Goal: Information Seeking & Learning: Learn about a topic

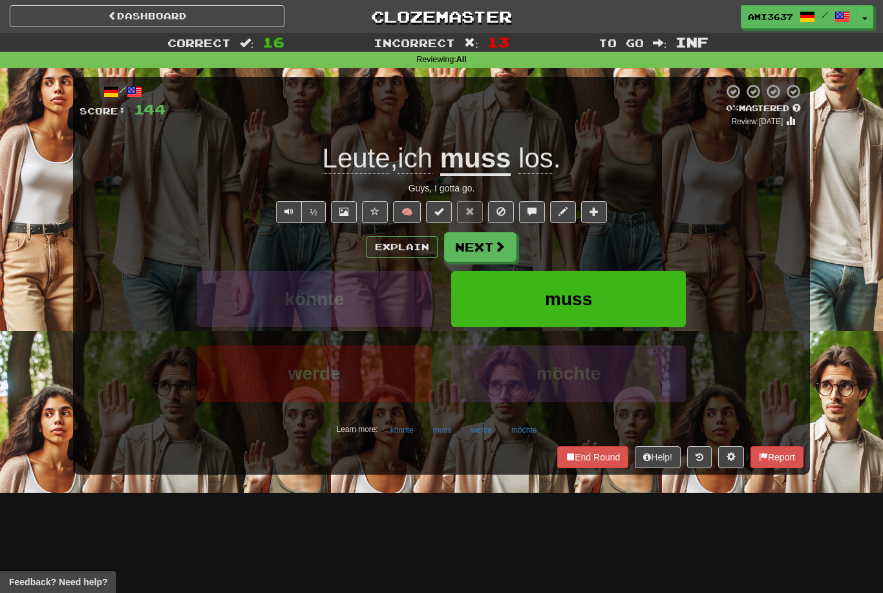
click at [548, 308] on span "muss" at bounding box center [568, 299] width 47 height 20
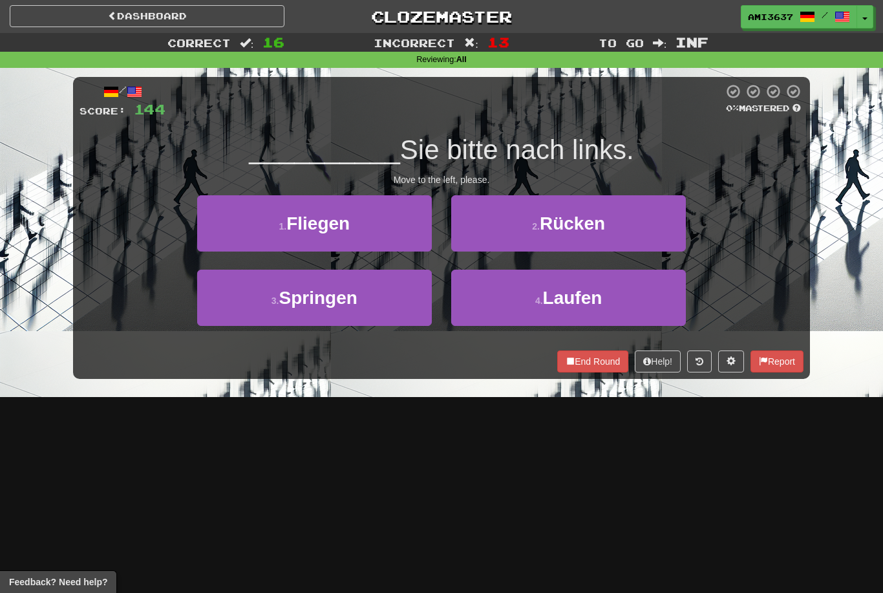
click at [586, 226] on span "Rücken" at bounding box center [572, 223] width 65 height 20
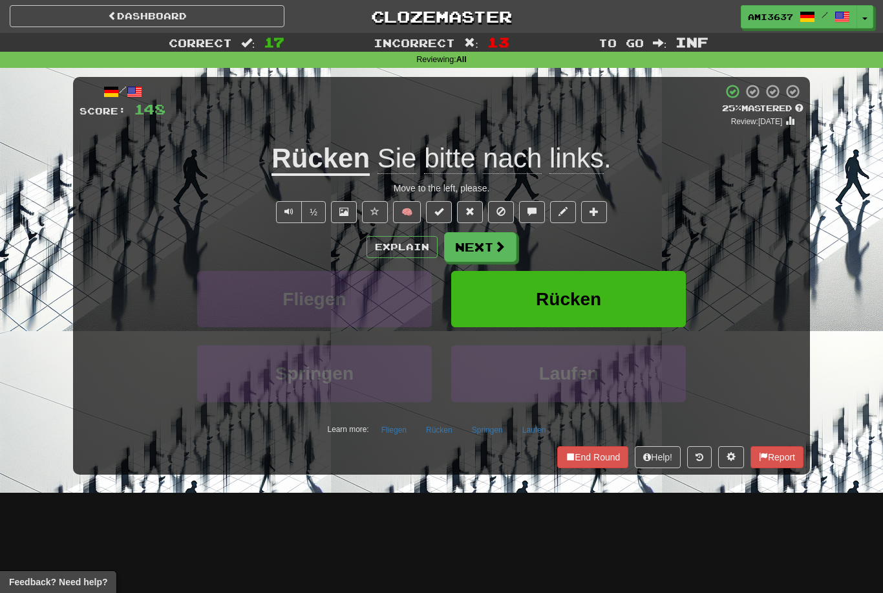
click at [609, 310] on button "Rücken" at bounding box center [568, 299] width 235 height 56
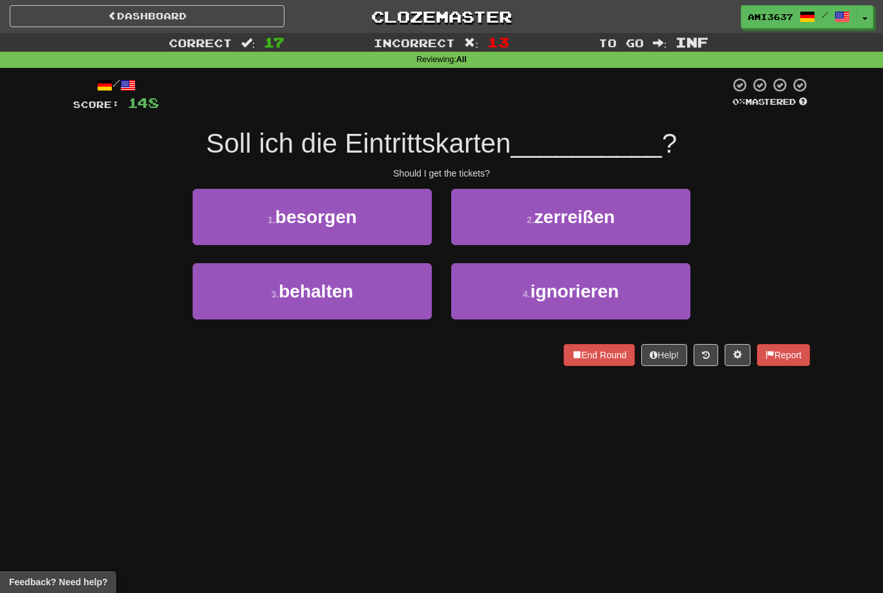
click at [409, 220] on button "1 . besorgen" at bounding box center [312, 217] width 239 height 56
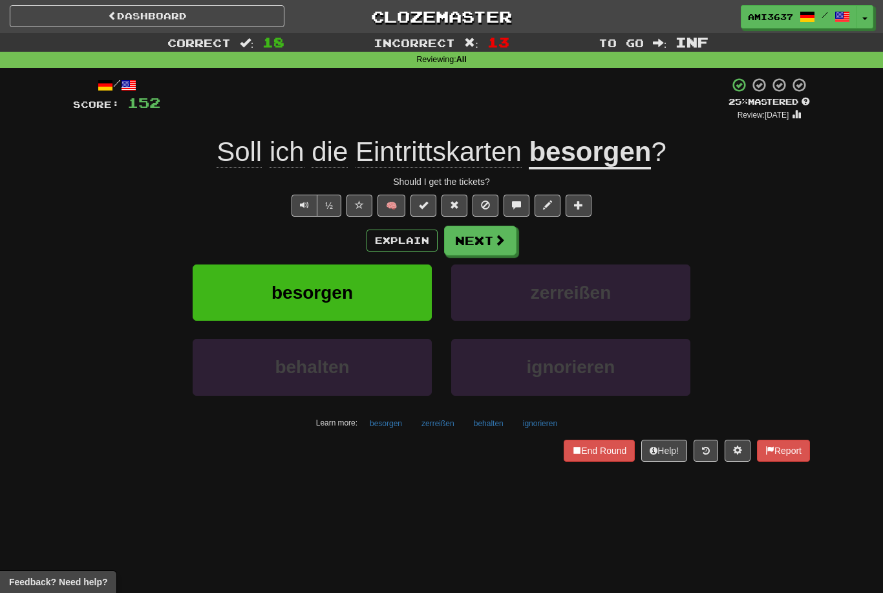
click at [401, 302] on button "besorgen" at bounding box center [312, 292] width 239 height 56
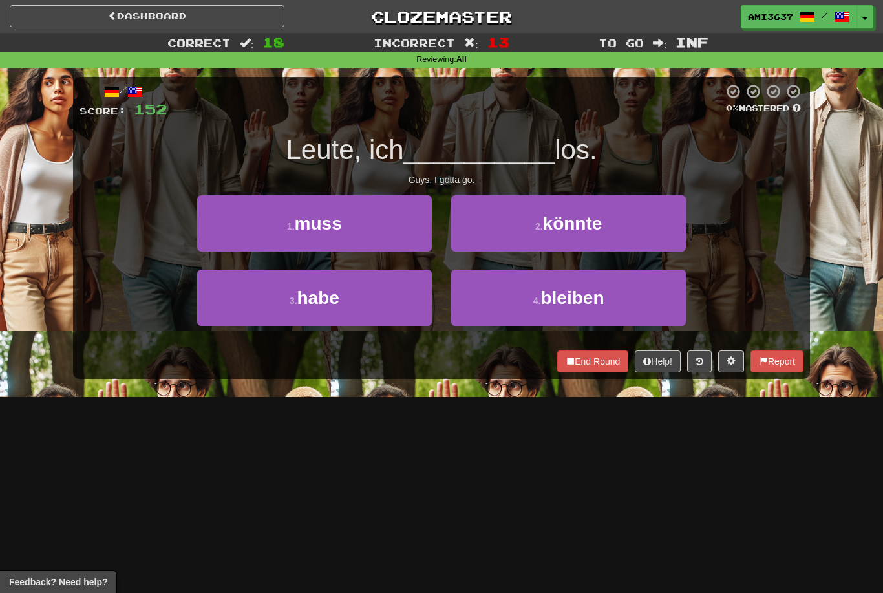
click at [405, 230] on button "1 . muss" at bounding box center [314, 223] width 235 height 56
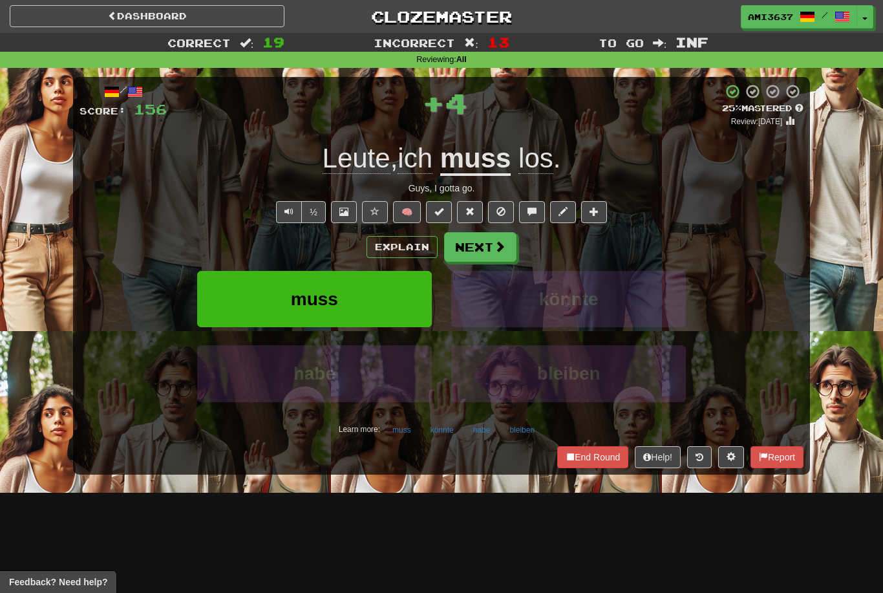
click at [400, 295] on button "muss" at bounding box center [314, 299] width 235 height 56
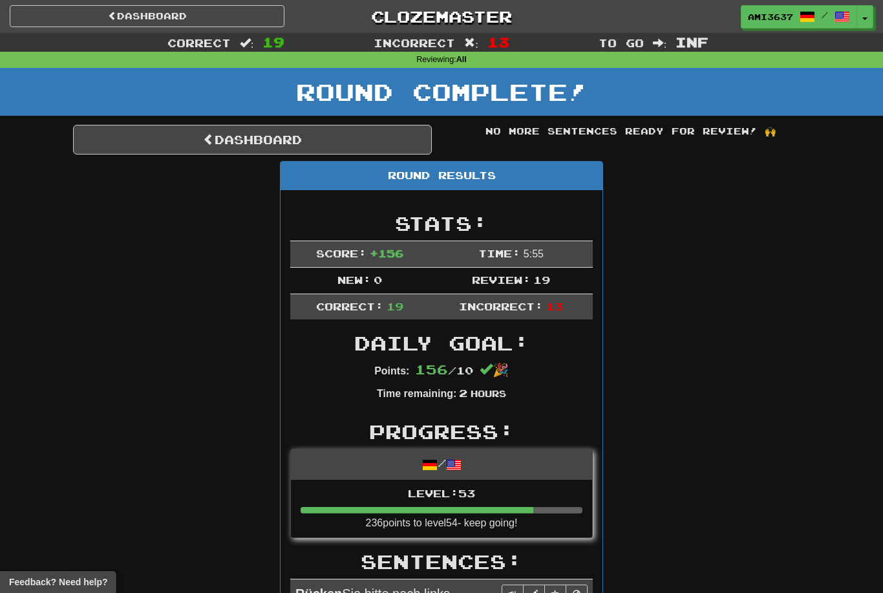
click at [414, 137] on link "Dashboard" at bounding box center [252, 140] width 359 height 30
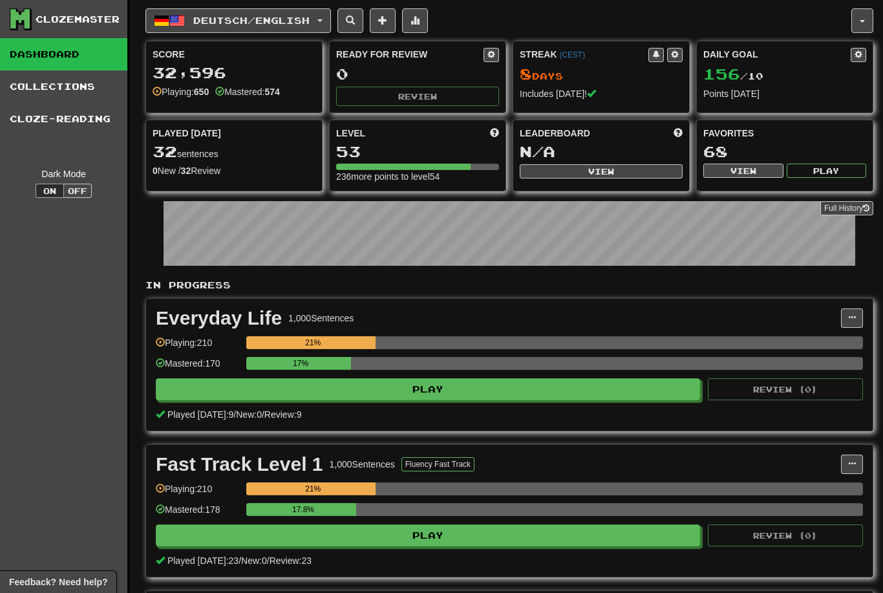
click at [195, 21] on span "Deutsch / English" at bounding box center [251, 20] width 116 height 11
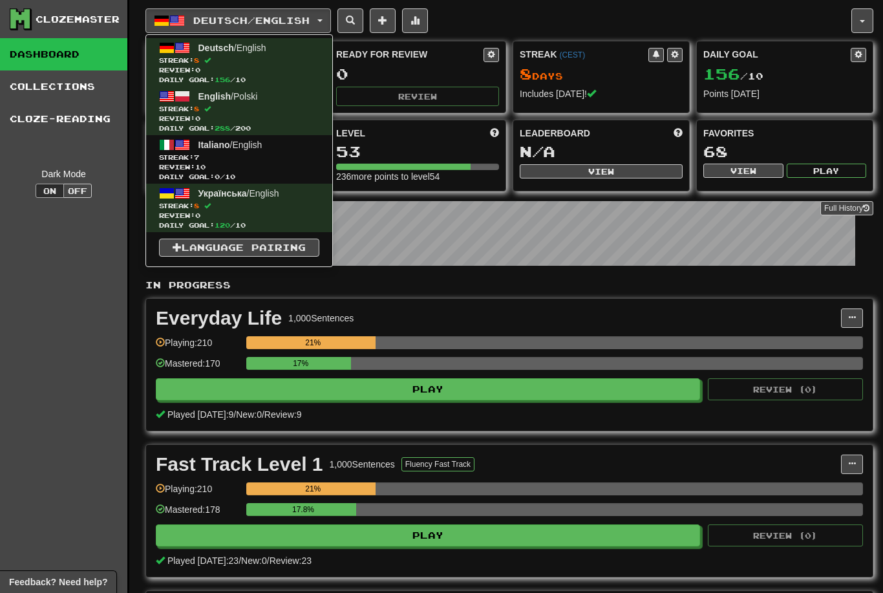
click at [182, 156] on span "Streak: 7" at bounding box center [239, 158] width 160 height 10
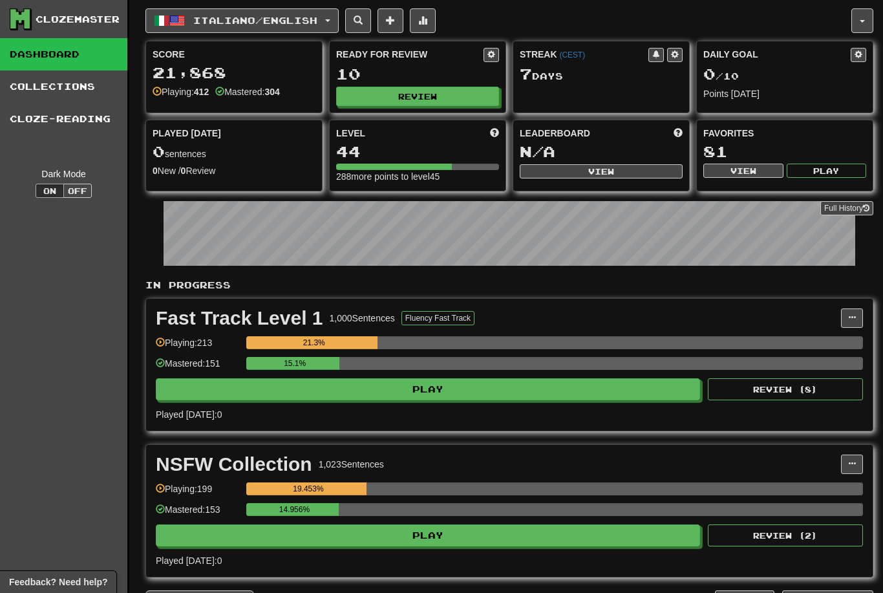
click at [388, 98] on button "Review" at bounding box center [417, 96] width 163 height 19
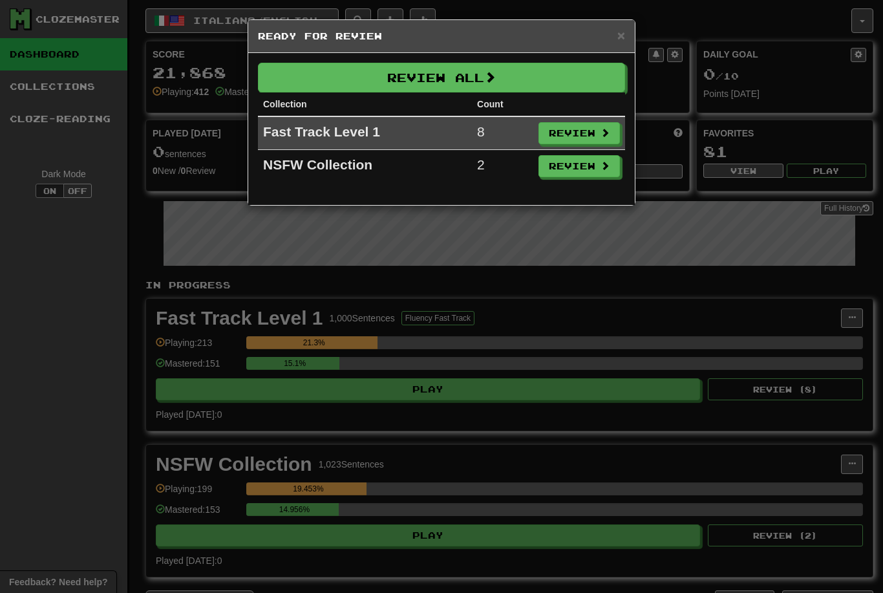
click at [570, 78] on button "Review All" at bounding box center [441, 78] width 367 height 30
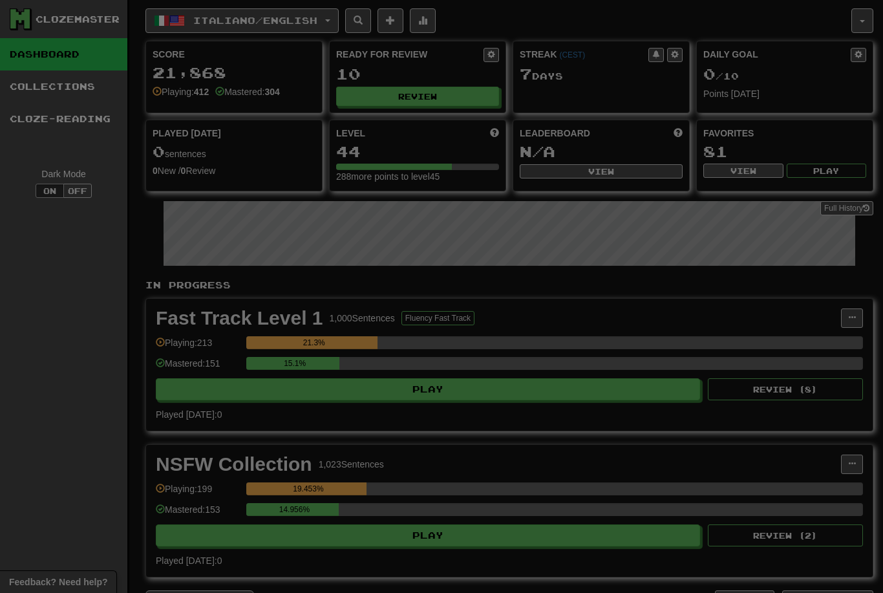
select select "********"
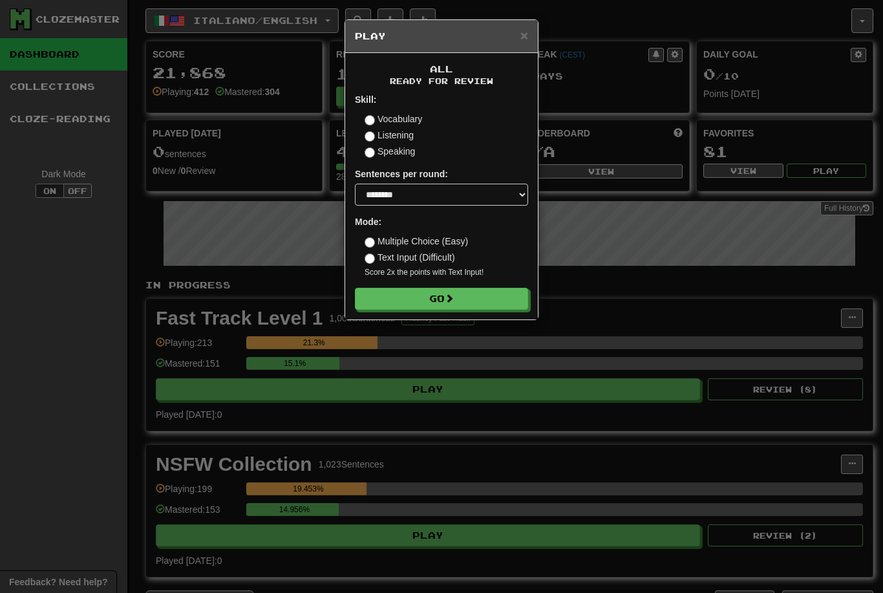
click at [437, 297] on button "Go" at bounding box center [441, 299] width 173 height 22
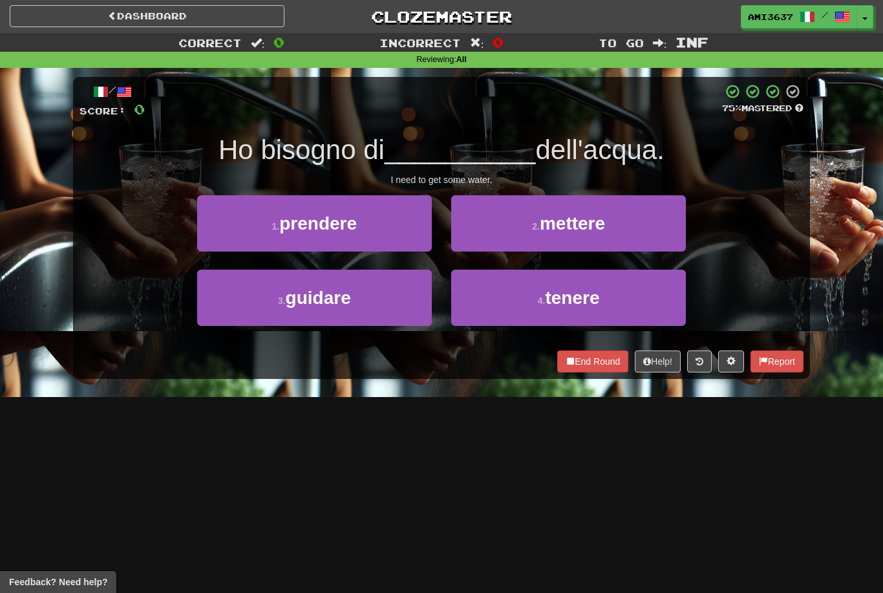
click at [636, 297] on button "4 . tenere" at bounding box center [568, 298] width 235 height 56
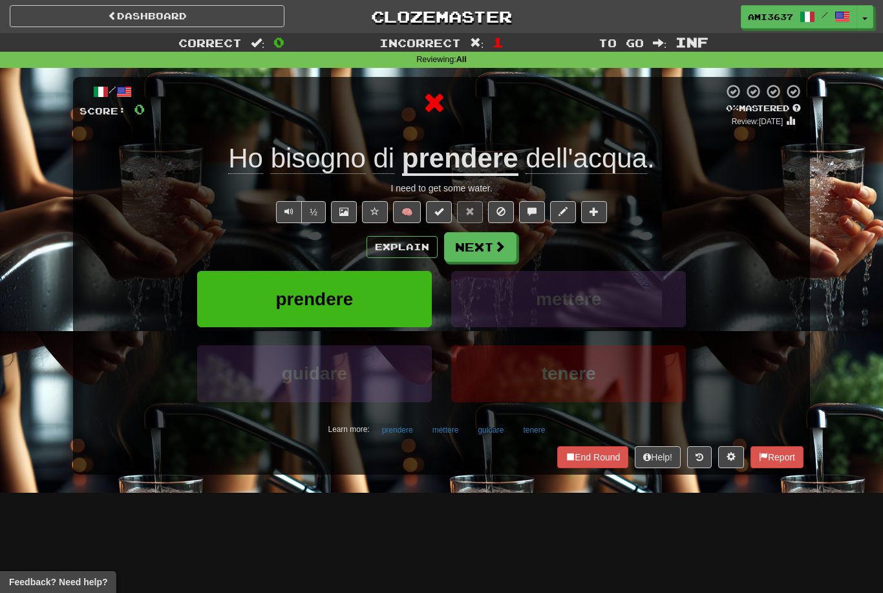
click at [407, 294] on button "prendere" at bounding box center [314, 299] width 235 height 56
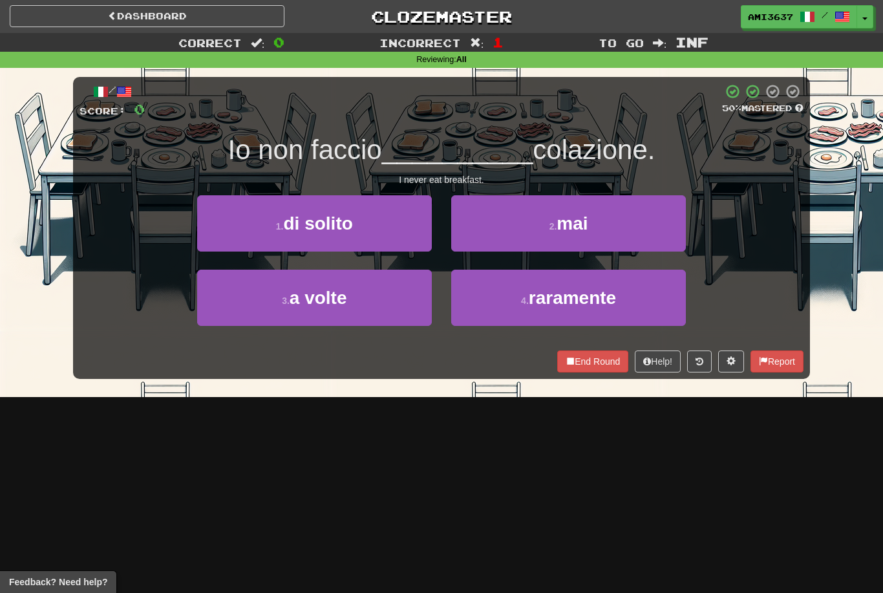
click at [553, 225] on small "2 ." at bounding box center [554, 226] width 8 height 10
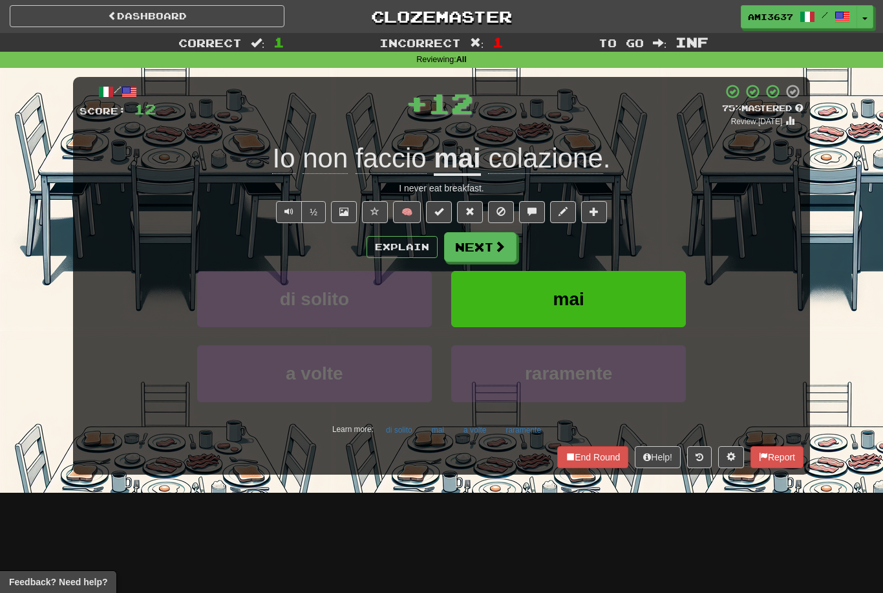
click at [568, 303] on span "mai" at bounding box center [568, 299] width 31 height 20
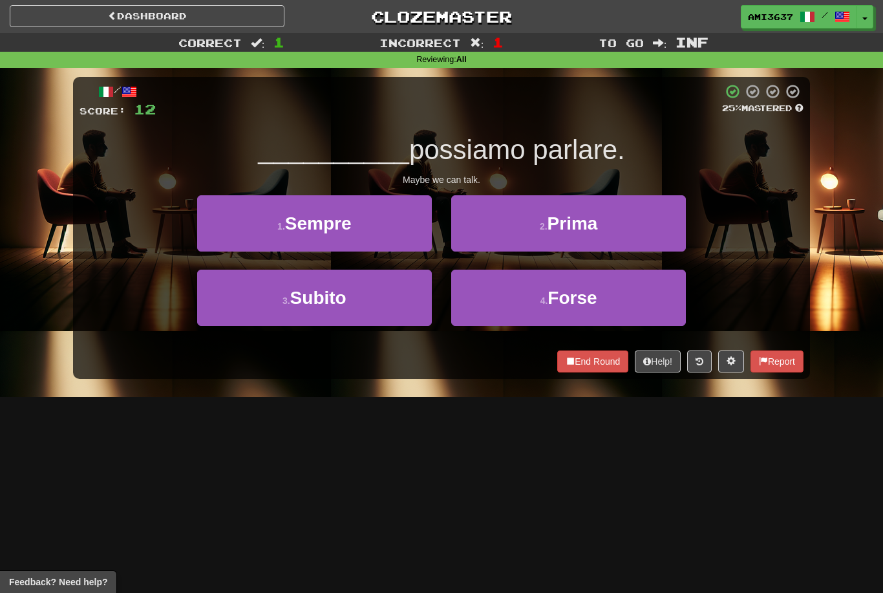
click at [380, 230] on button "1 . Sempre" at bounding box center [314, 223] width 235 height 56
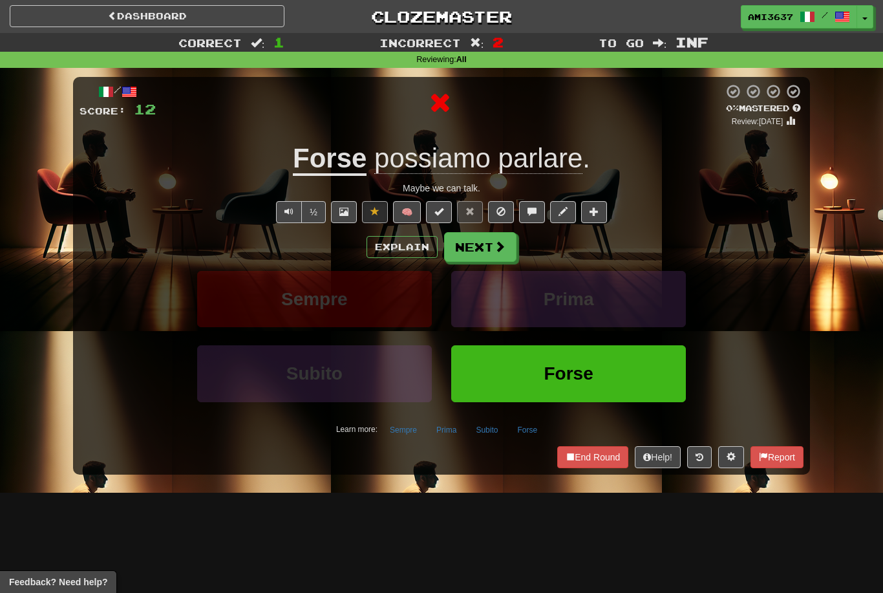
click at [497, 245] on span at bounding box center [500, 247] width 12 height 12
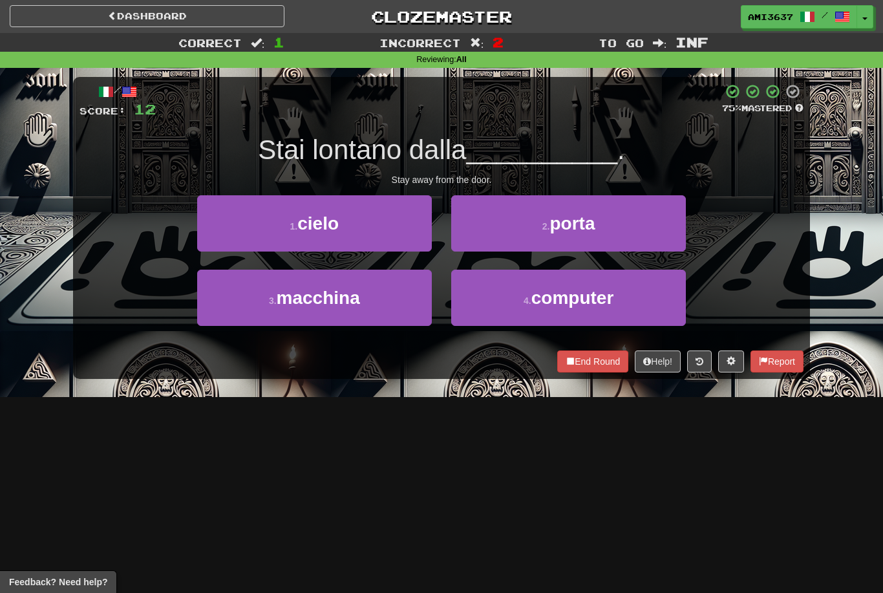
click at [669, 231] on button "2 . porta" at bounding box center [568, 223] width 235 height 56
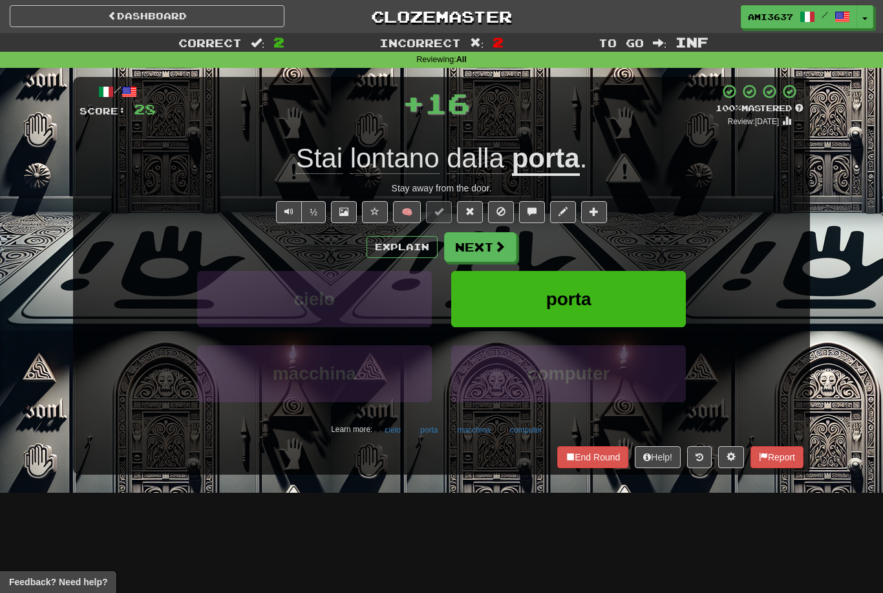
click at [647, 299] on button "porta" at bounding box center [568, 299] width 235 height 56
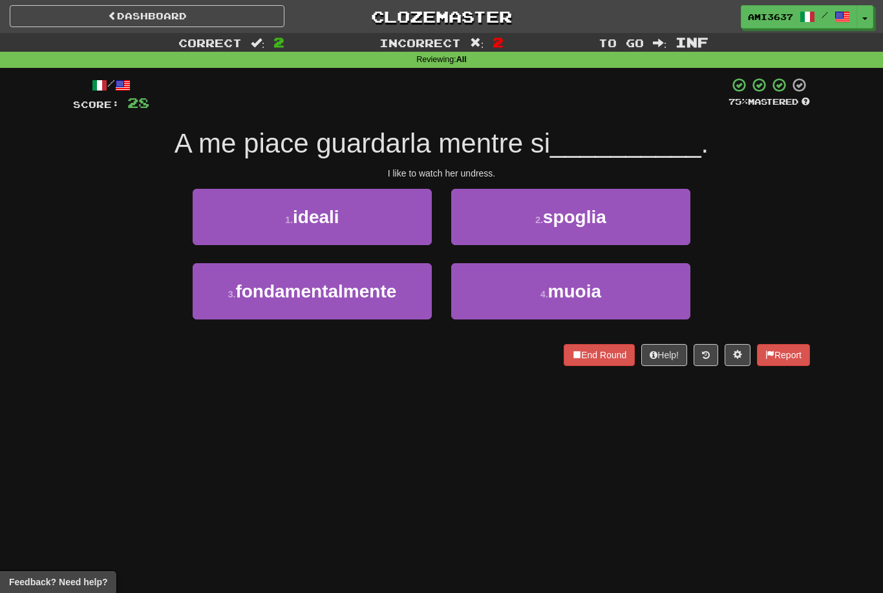
click at [661, 233] on button "2 . spoglia" at bounding box center [570, 217] width 239 height 56
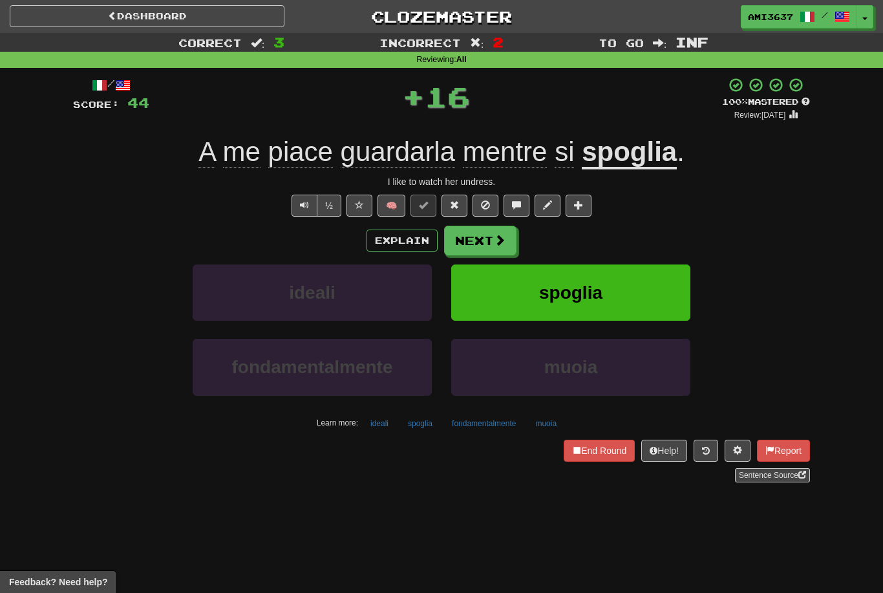
click at [660, 267] on button "spoglia" at bounding box center [570, 292] width 239 height 56
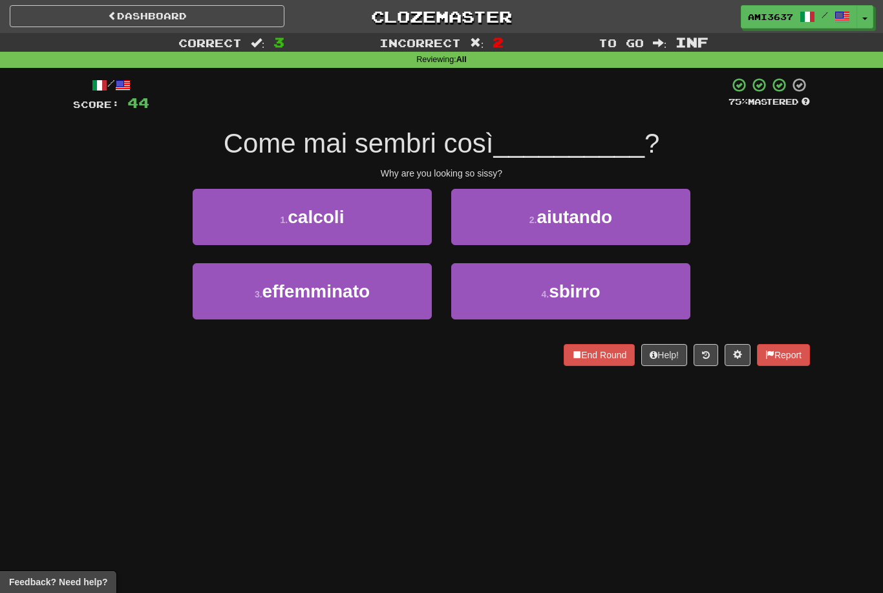
click at [645, 215] on button "2 . aiutando" at bounding box center [570, 217] width 239 height 56
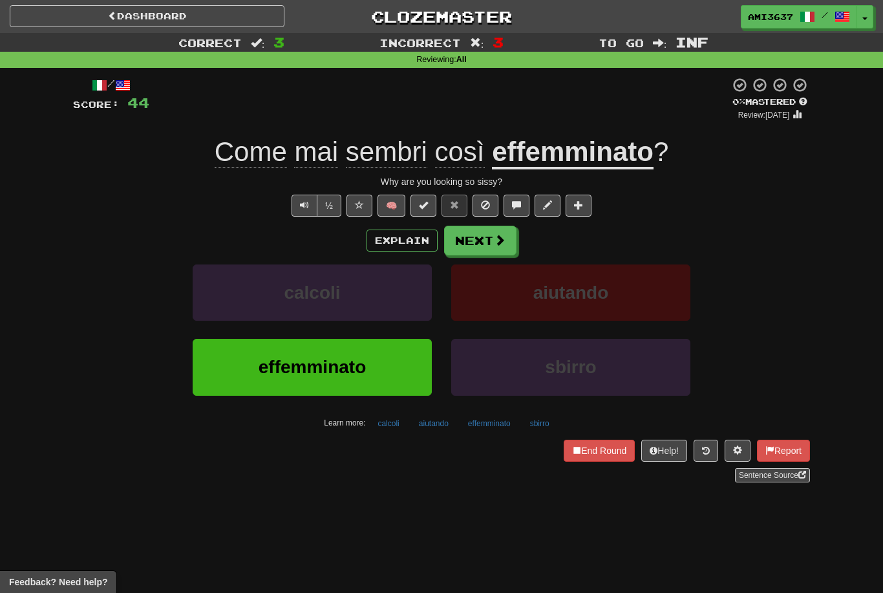
click at [309, 371] on span "effemminato" at bounding box center [312, 367] width 107 height 20
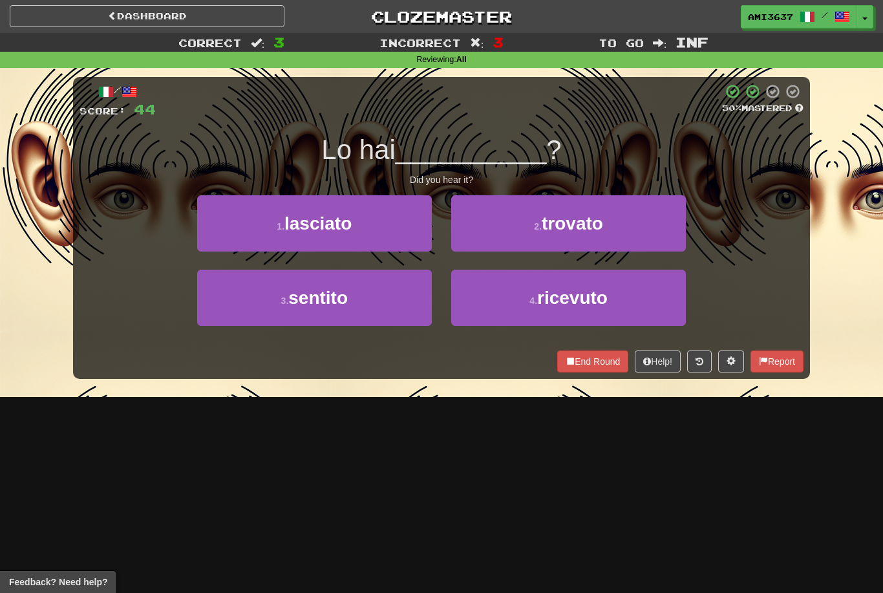
click at [385, 308] on button "3 . sentito" at bounding box center [314, 298] width 235 height 56
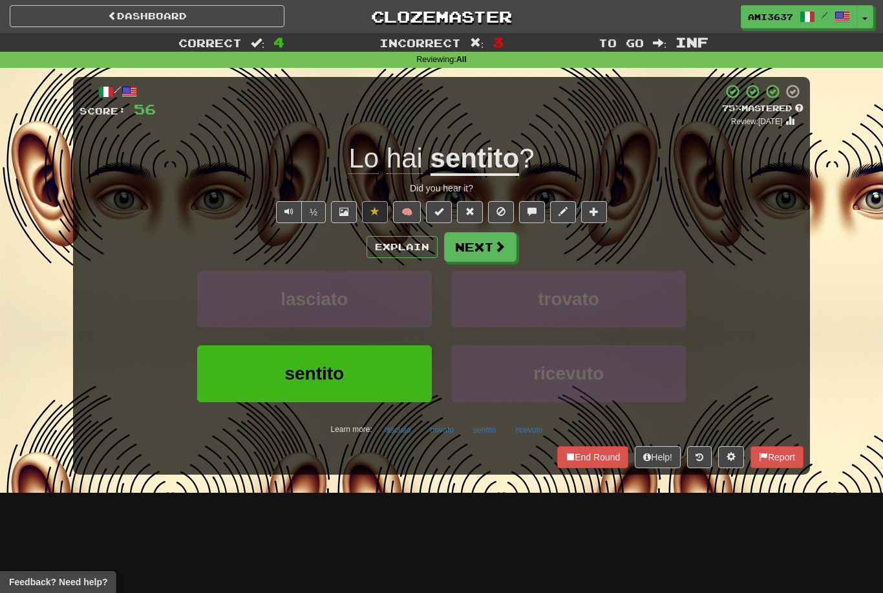
click at [396, 369] on button "sentito" at bounding box center [314, 373] width 235 height 56
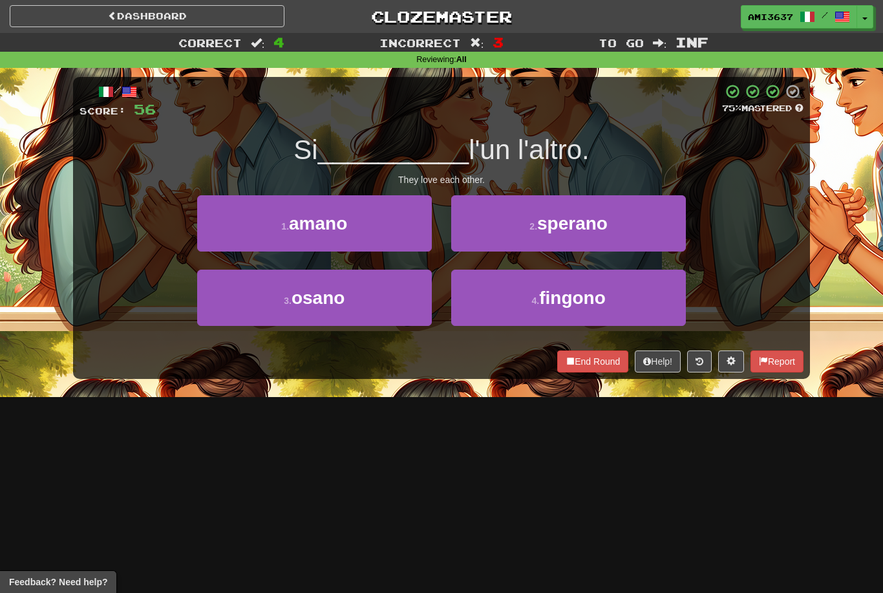
click at [395, 214] on button "1 . amano" at bounding box center [314, 223] width 235 height 56
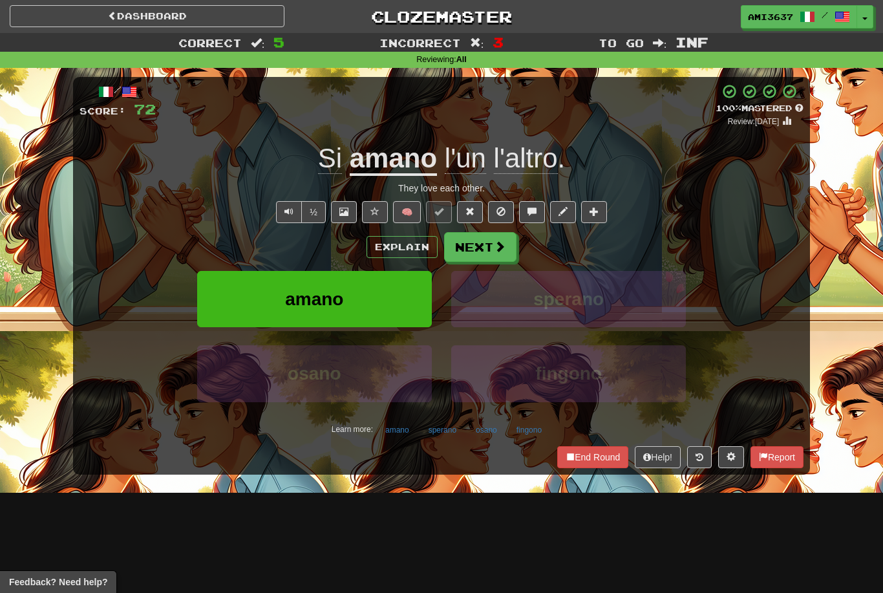
click at [399, 289] on button "amano" at bounding box center [314, 299] width 235 height 56
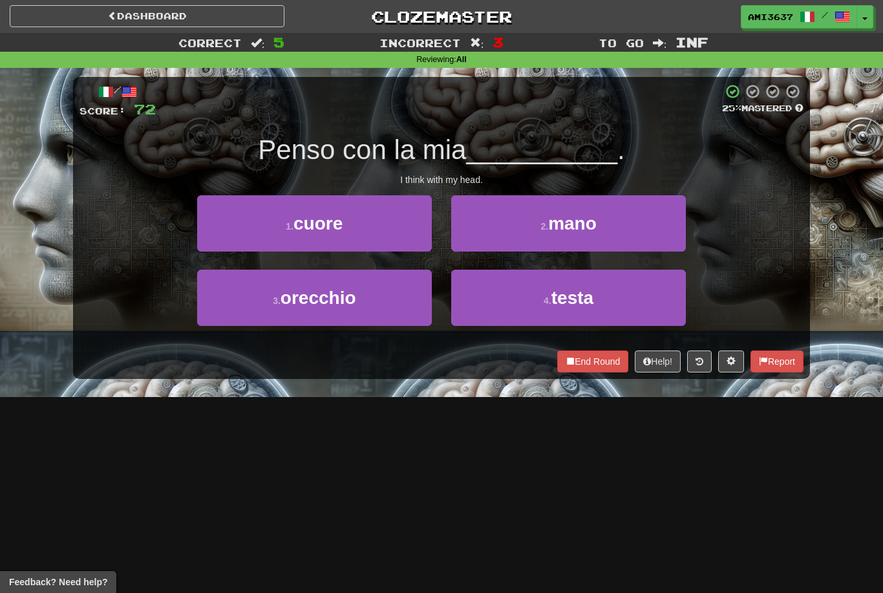
click at [650, 297] on button "4 . testa" at bounding box center [568, 298] width 235 height 56
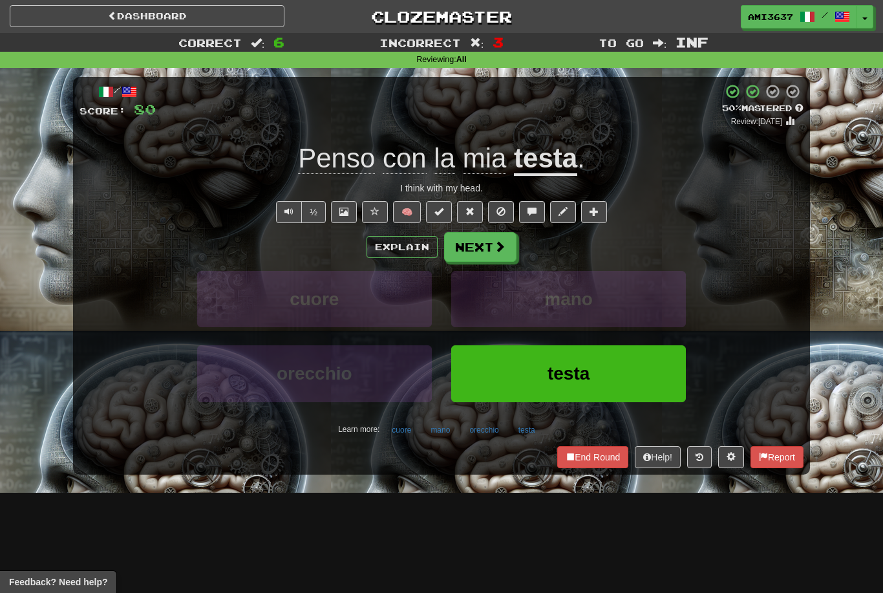
click at [554, 364] on span "testa" at bounding box center [569, 373] width 42 height 20
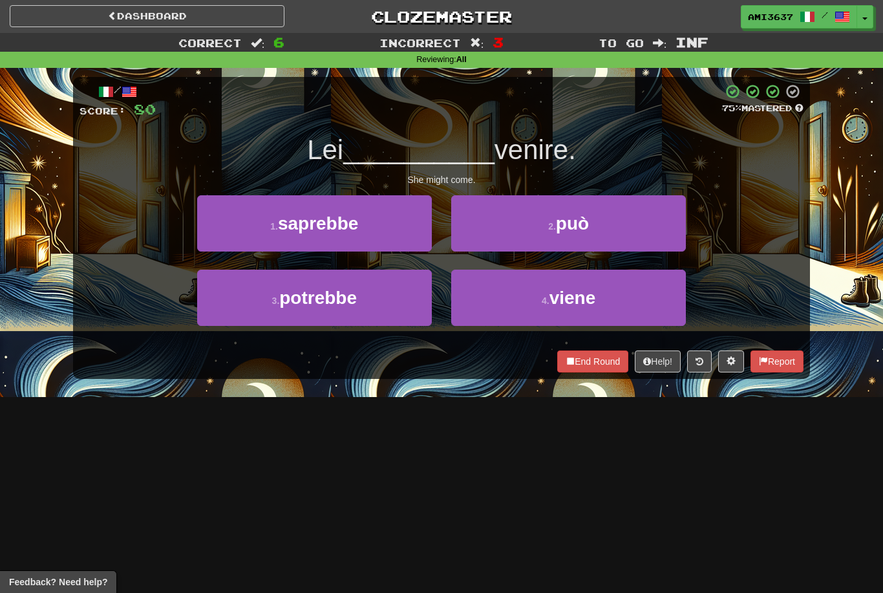
click at [623, 232] on button "2 . può" at bounding box center [568, 223] width 235 height 56
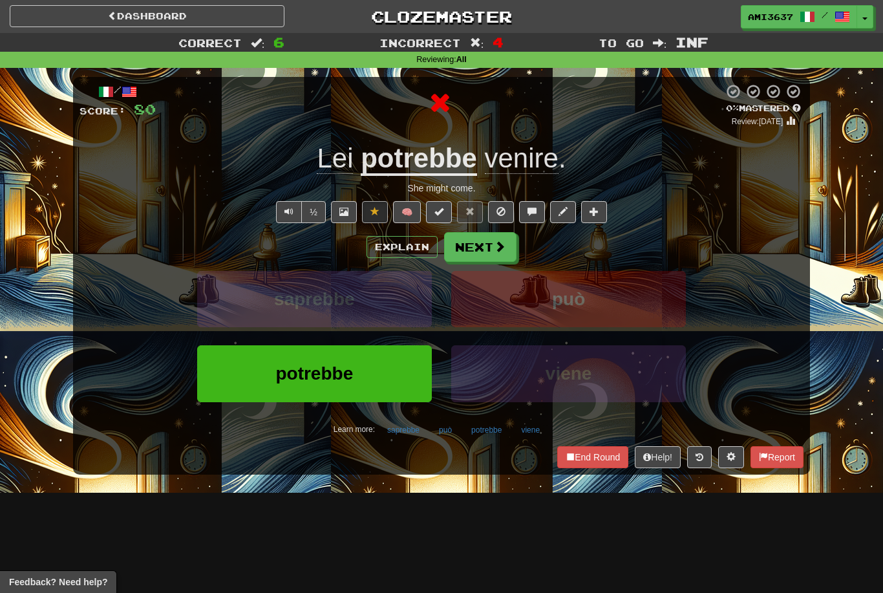
click at [608, 303] on button "può" at bounding box center [568, 299] width 235 height 56
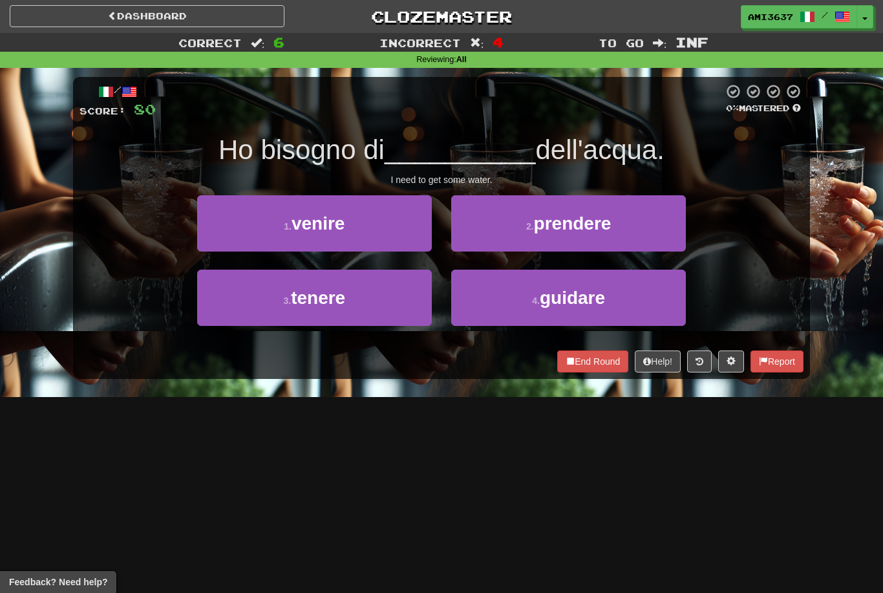
click at [638, 227] on button "2 . prendere" at bounding box center [568, 223] width 235 height 56
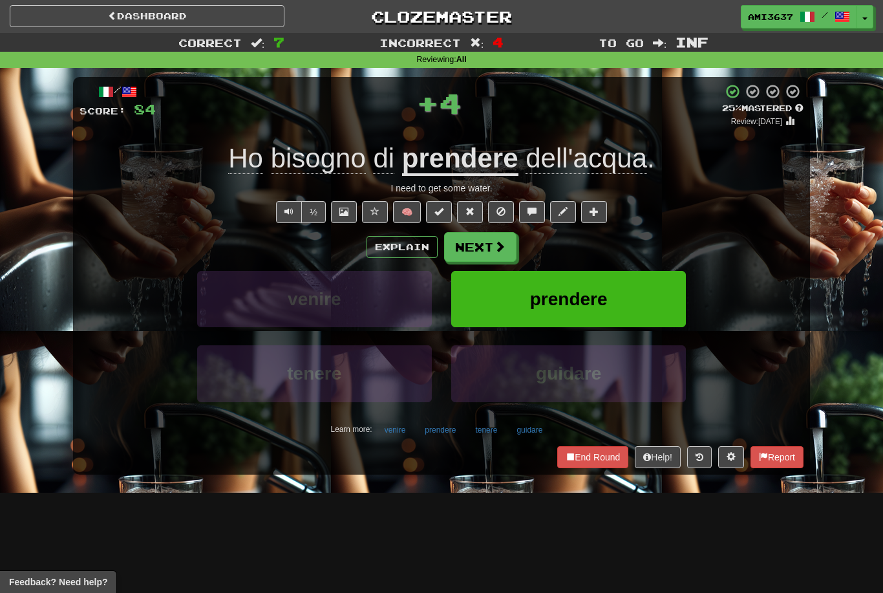
click at [627, 294] on button "prendere" at bounding box center [568, 299] width 235 height 56
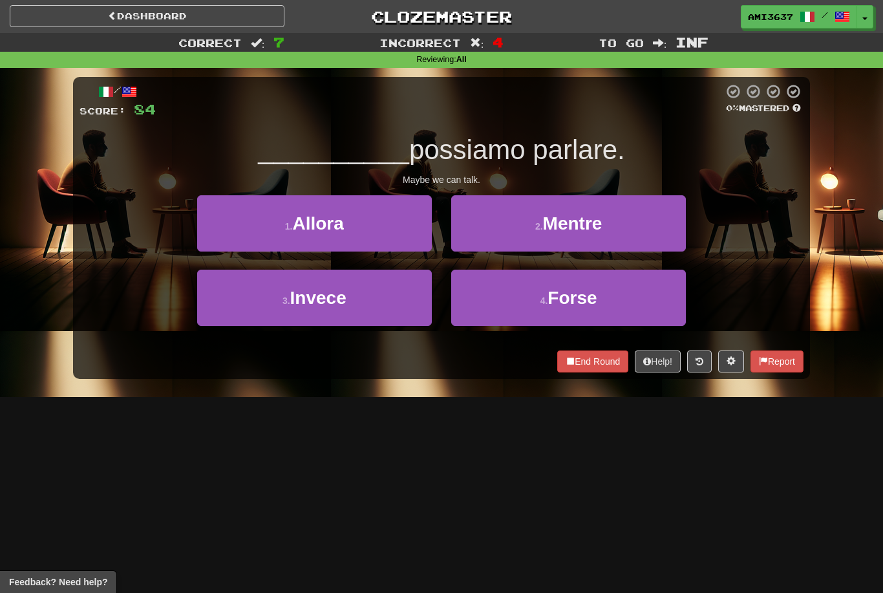
click at [609, 309] on button "4 . Forse" at bounding box center [568, 298] width 235 height 56
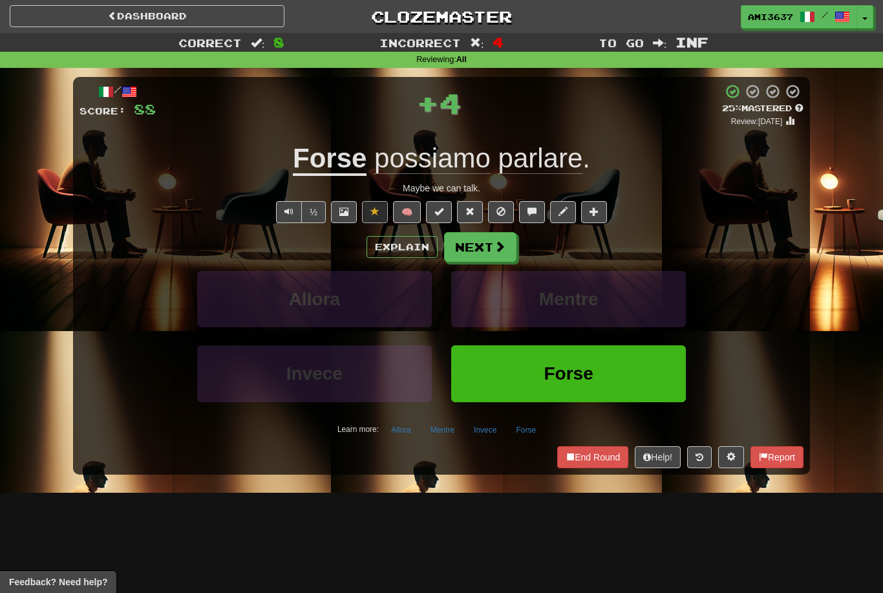
click at [658, 373] on button "Forse" at bounding box center [568, 373] width 235 height 56
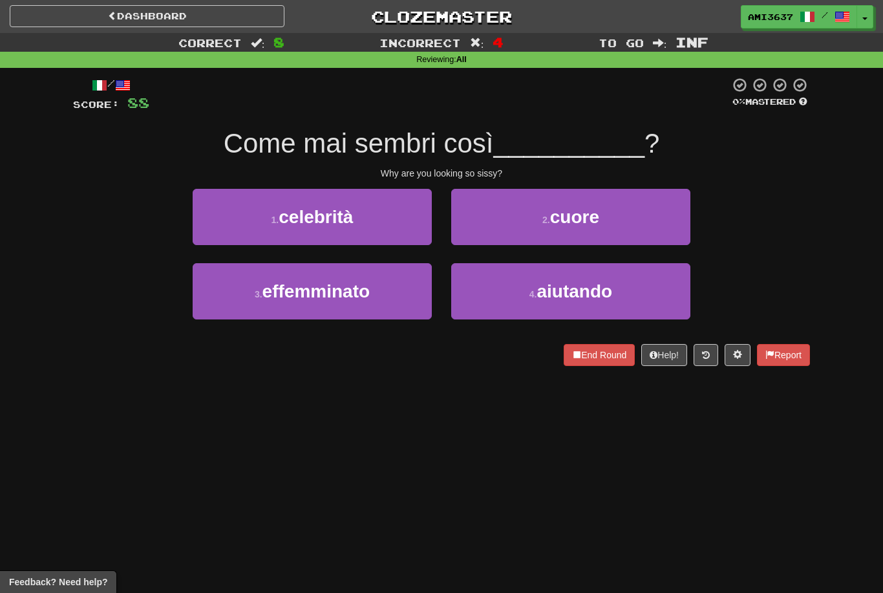
click at [376, 299] on button "3 . effemminato" at bounding box center [312, 291] width 239 height 56
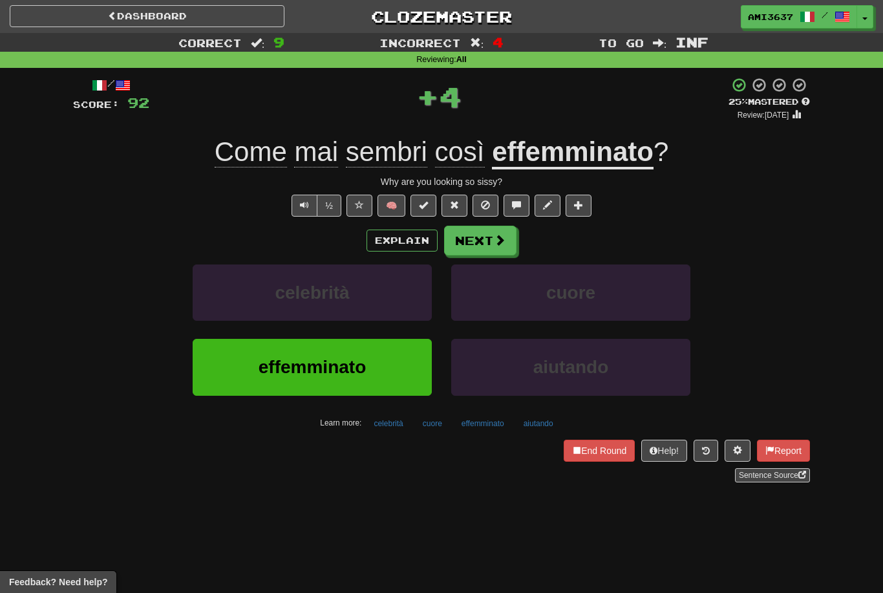
click at [382, 361] on button "effemminato" at bounding box center [312, 367] width 239 height 56
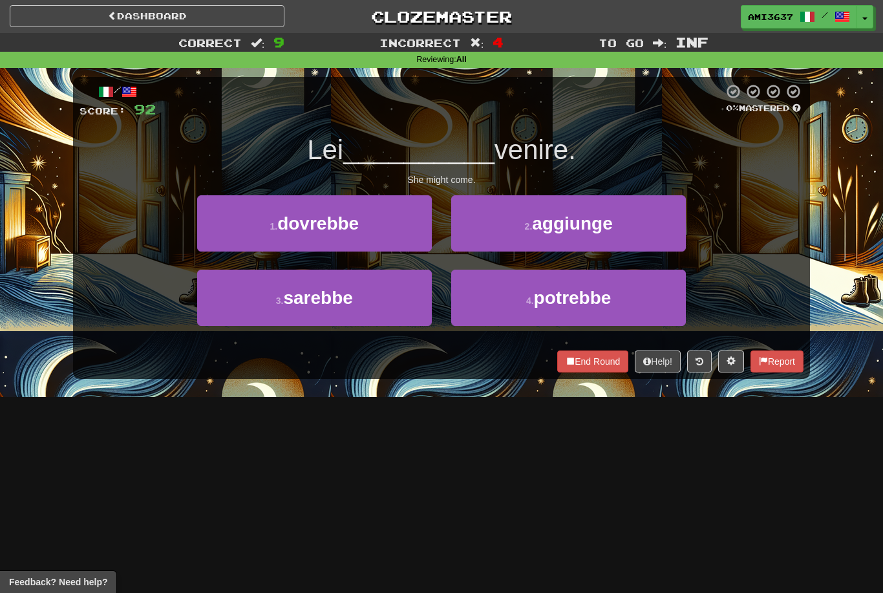
click at [642, 301] on button "4 . potrebbe" at bounding box center [568, 298] width 235 height 56
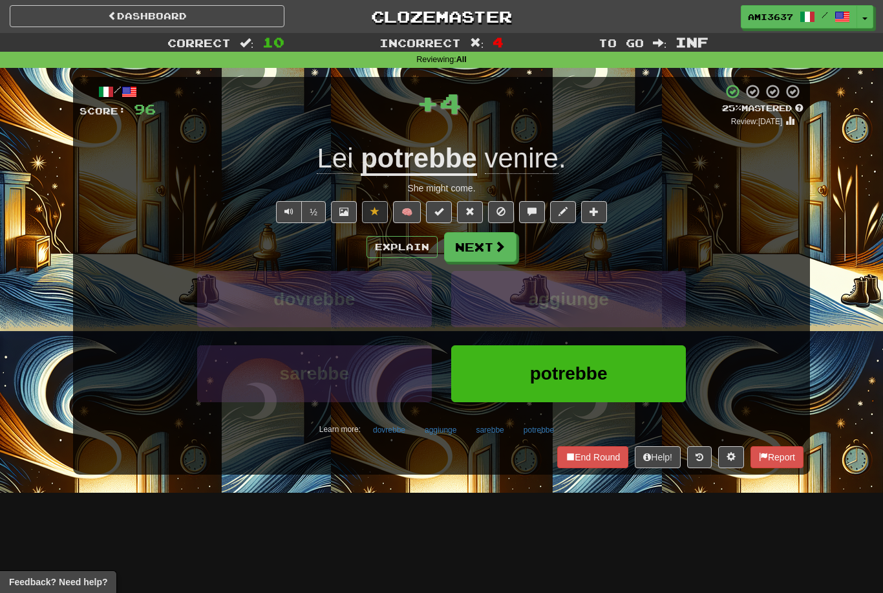
click at [610, 381] on button "potrebbe" at bounding box center [568, 373] width 235 height 56
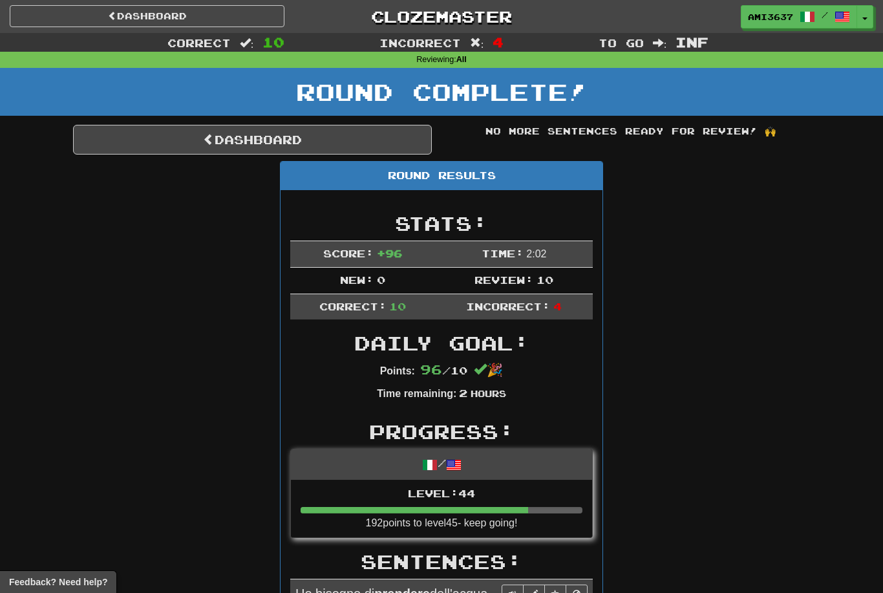
click at [171, 147] on link "Dashboard" at bounding box center [252, 140] width 359 height 30
